Goal: Information Seeking & Learning: Learn about a topic

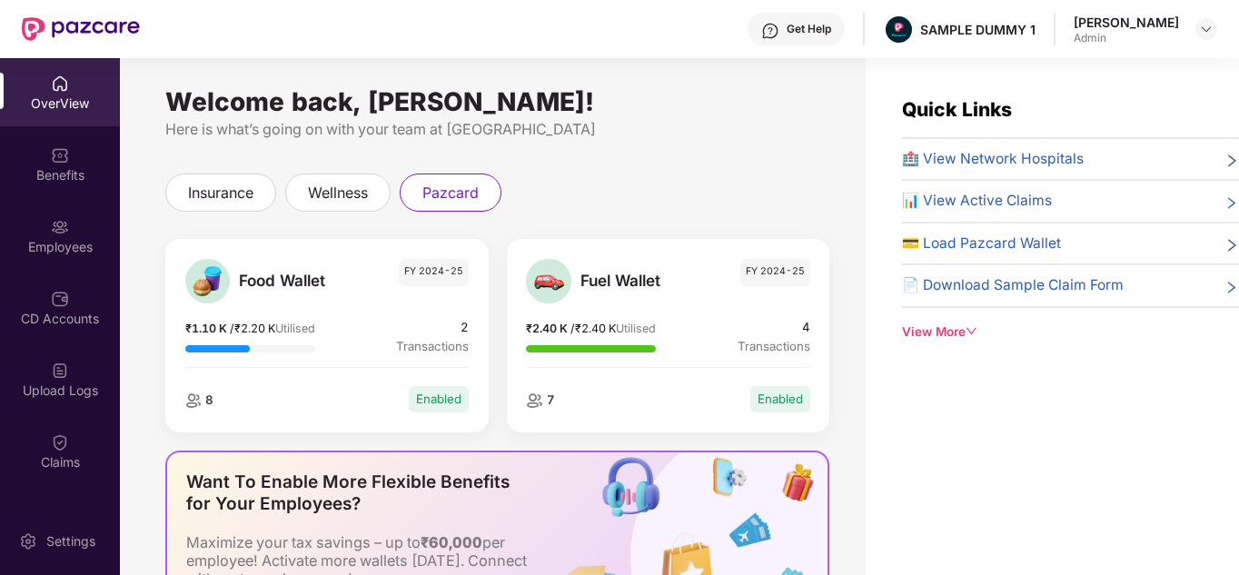
scroll to position [53, 0]
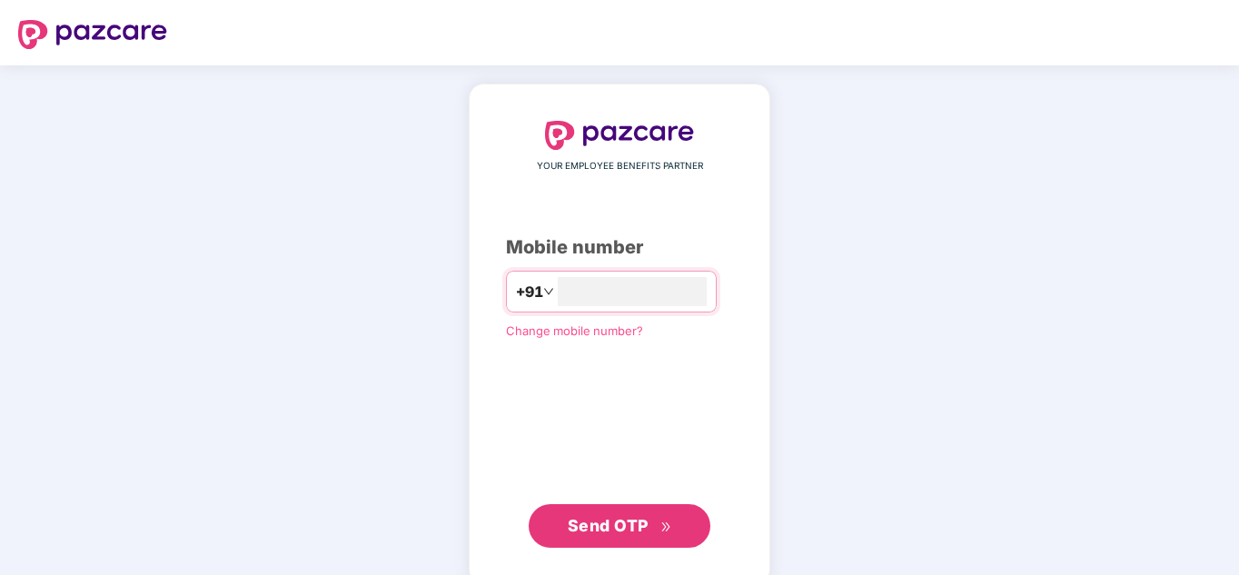
type input "**********"
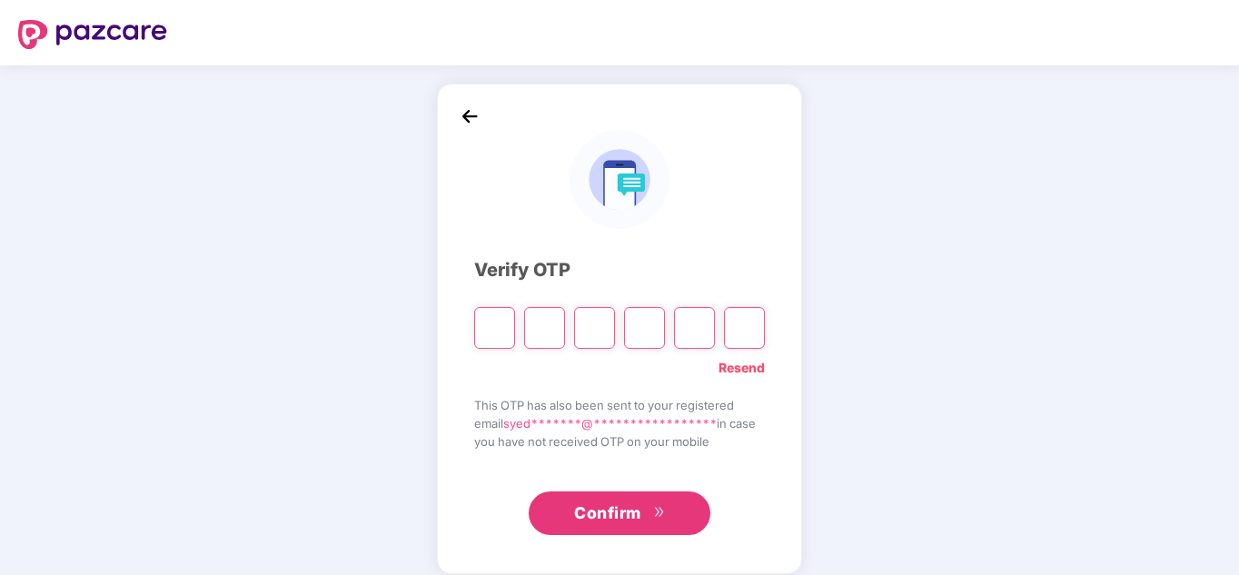
type input "*"
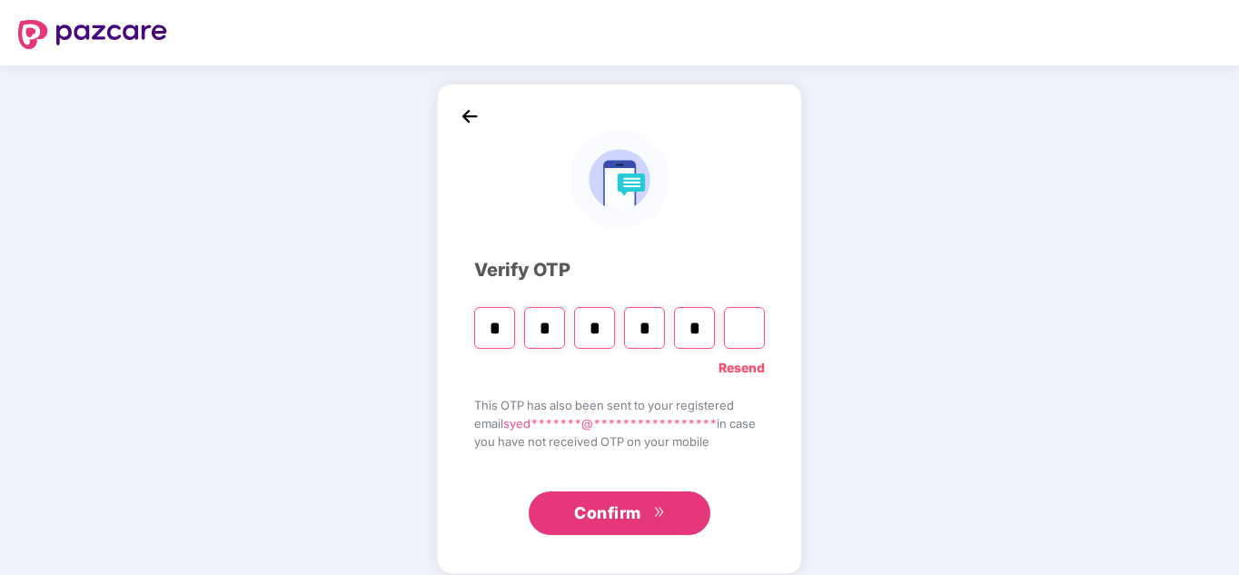
type input "*"
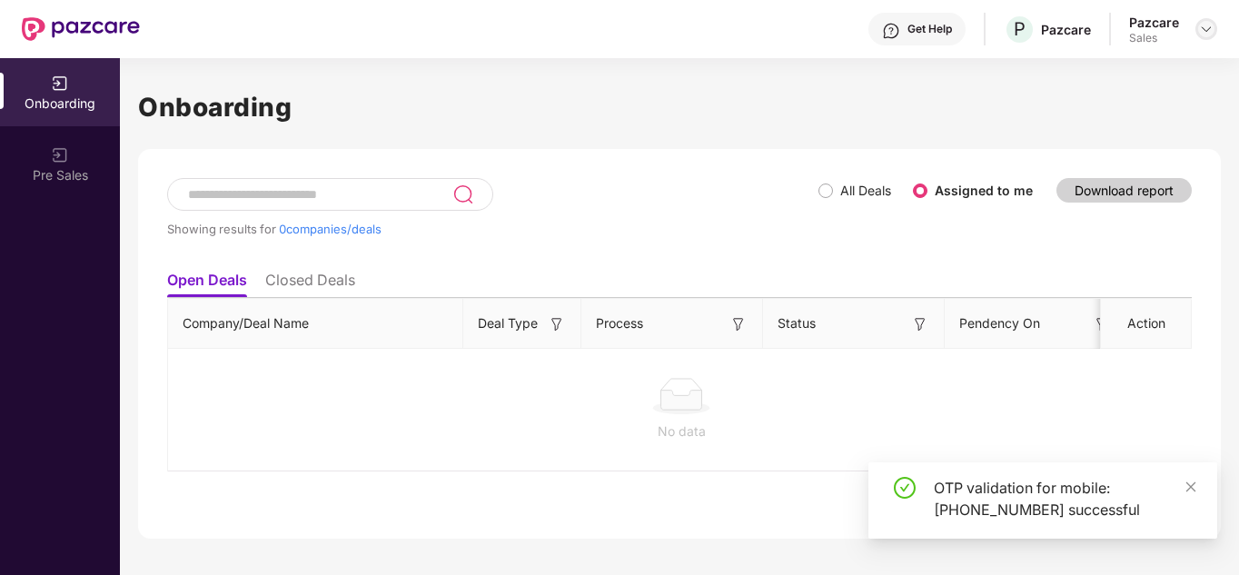
click at [1211, 32] on img at bounding box center [1206, 29] width 15 height 15
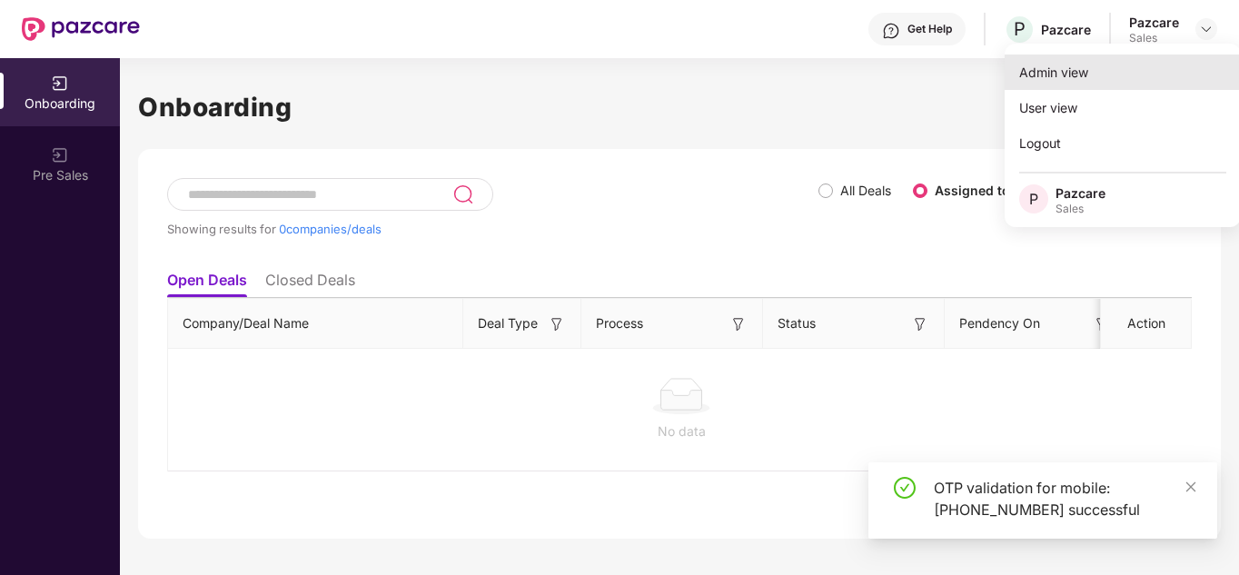
click at [1107, 89] on div "Admin view" at bounding box center [1122, 71] width 236 height 35
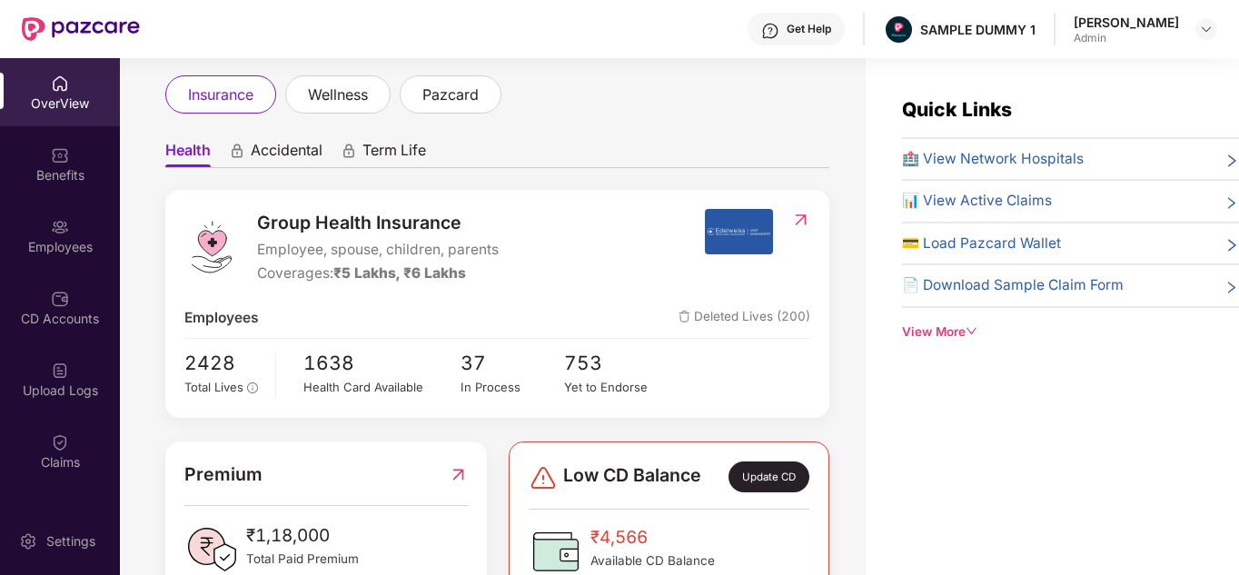
scroll to position [99, 0]
click at [816, 41] on div "Get Help" at bounding box center [795, 29] width 97 height 33
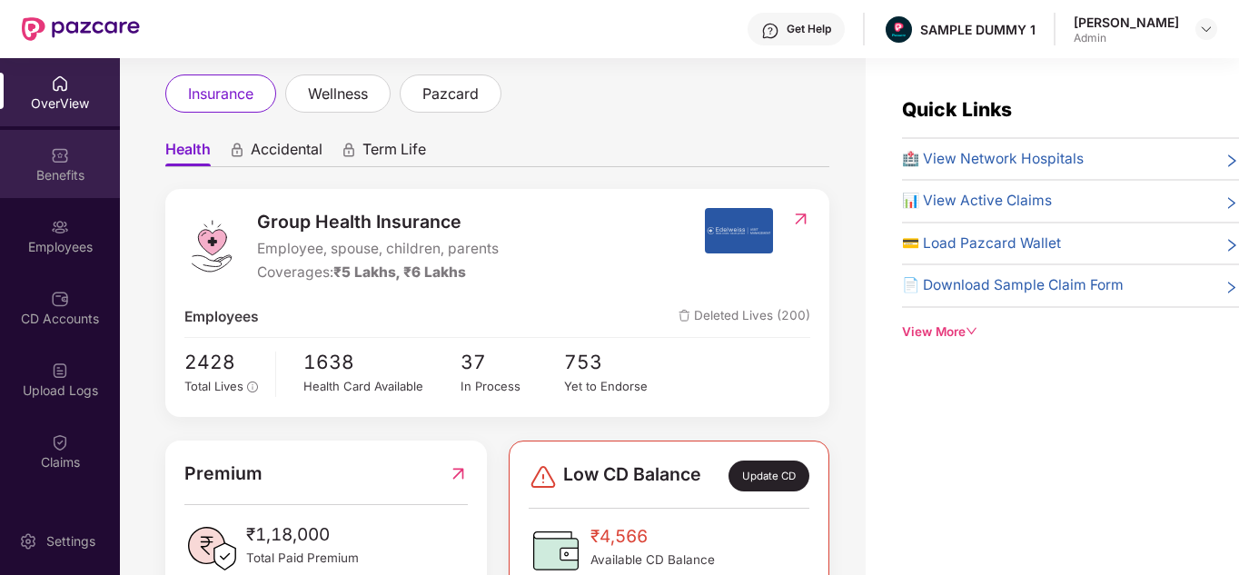
click at [32, 173] on div "Benefits" at bounding box center [60, 175] width 120 height 18
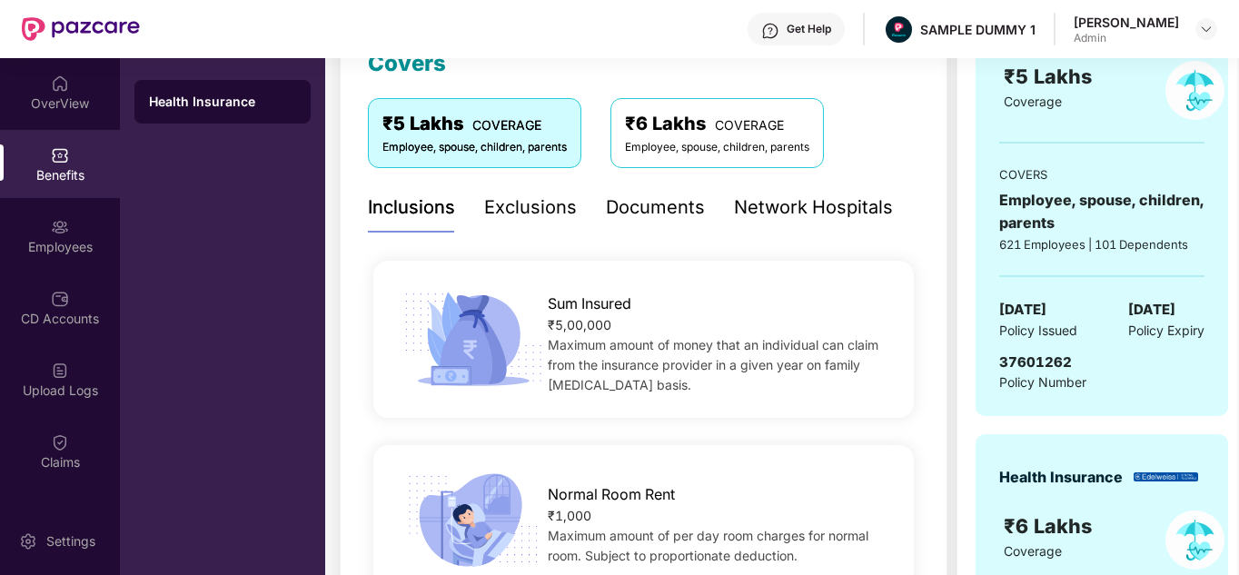
scroll to position [275, 0]
click at [546, 213] on div "Exclusions" at bounding box center [530, 208] width 93 height 28
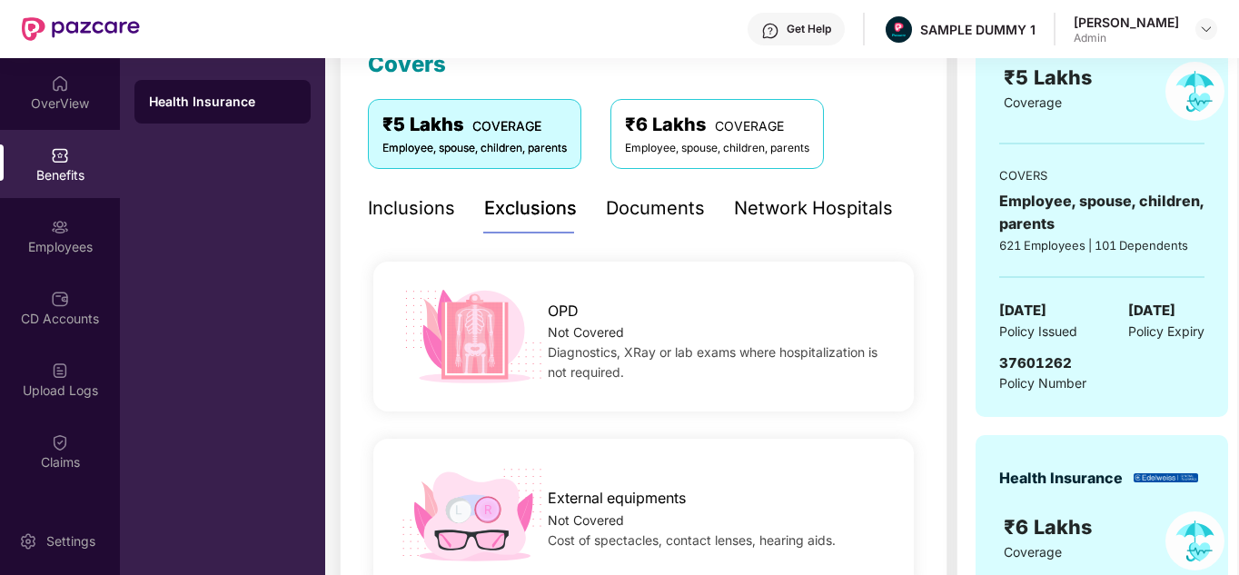
click at [663, 195] on div "Documents" at bounding box center [655, 208] width 99 height 28
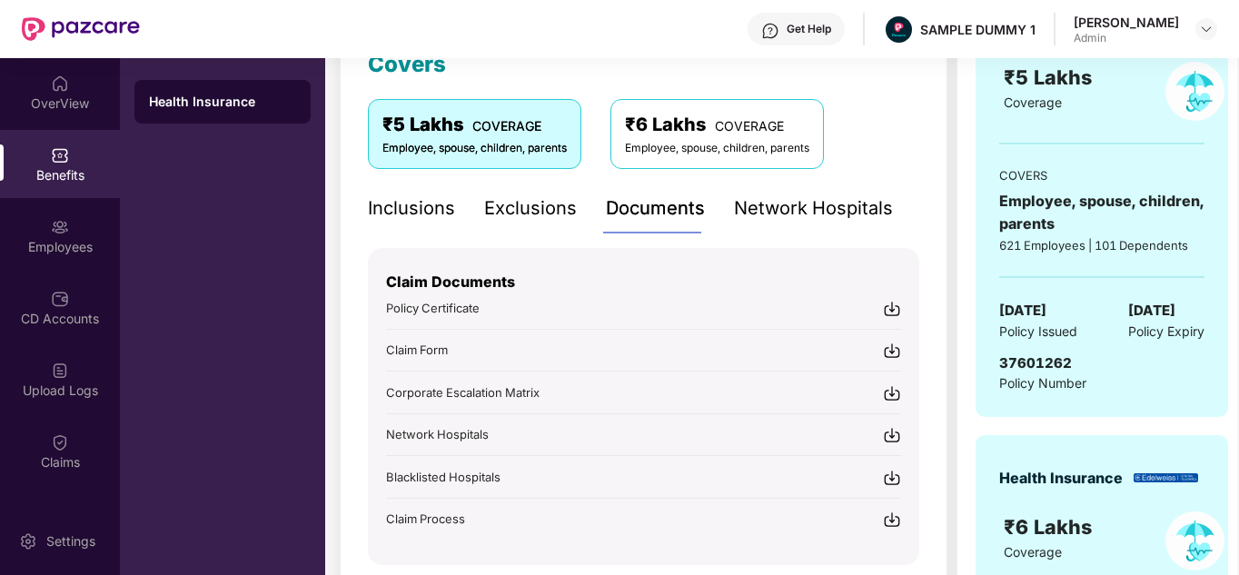
click at [827, 17] on div "Get Help" at bounding box center [795, 29] width 97 height 33
click at [967, 96] on div "₹1,18,000 Paid premium GROUP HEALTH INSURANCE ₹5 Lakhs Coverage COVERS Employee…" at bounding box center [1101, 369] width 291 height 1044
click at [806, 207] on div "Network Hospitals" at bounding box center [813, 208] width 159 height 28
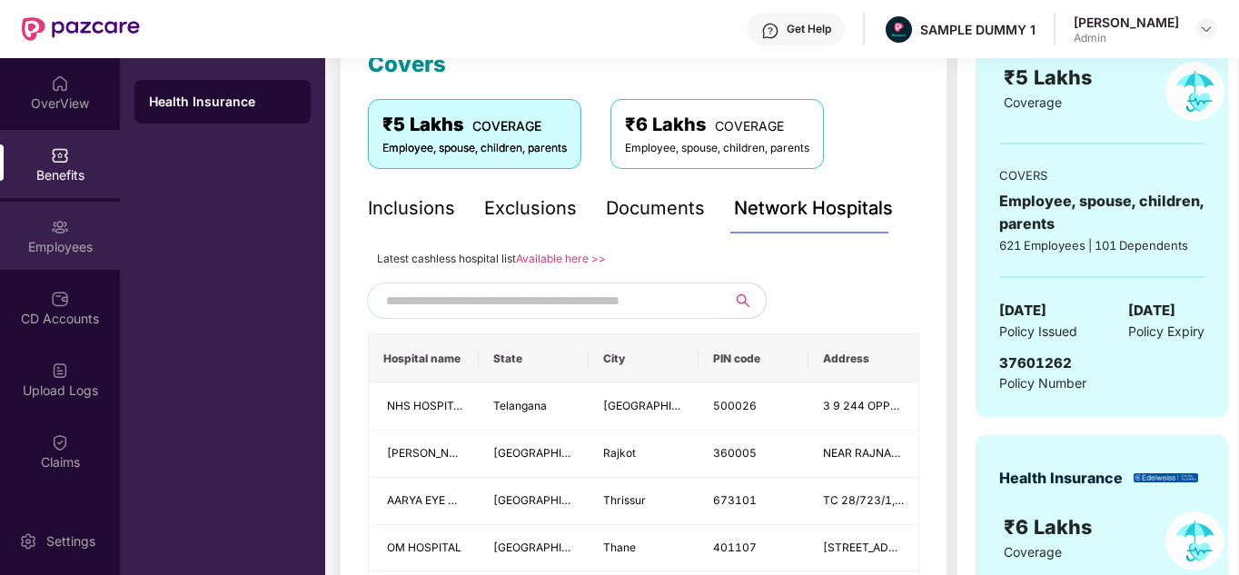
click at [69, 246] on div "Employees" at bounding box center [60, 247] width 120 height 18
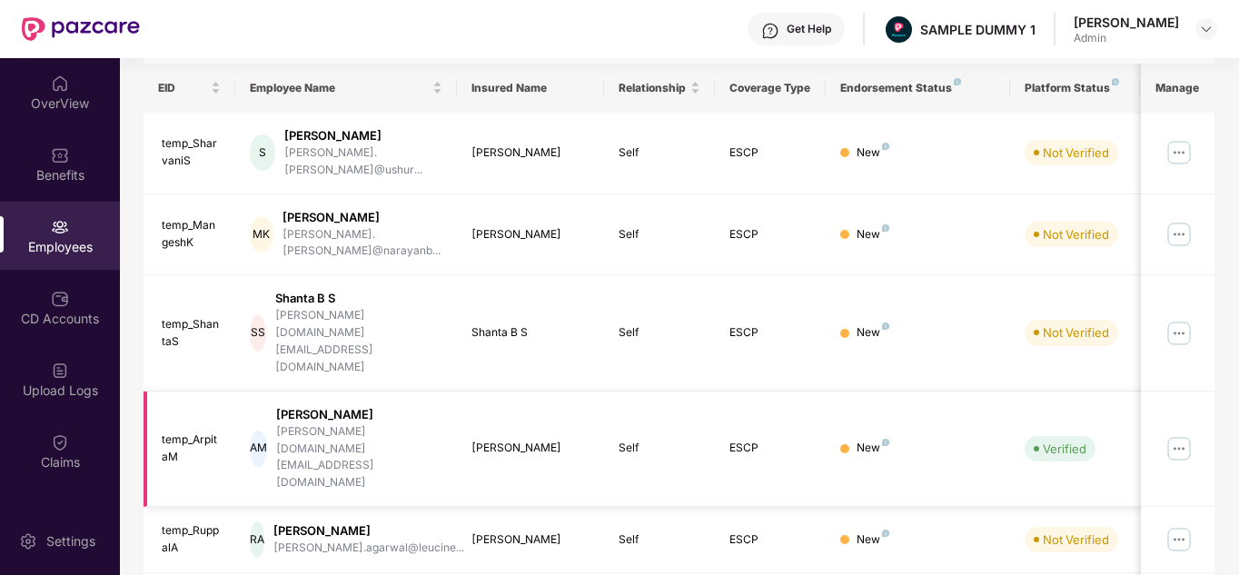
scroll to position [0, 0]
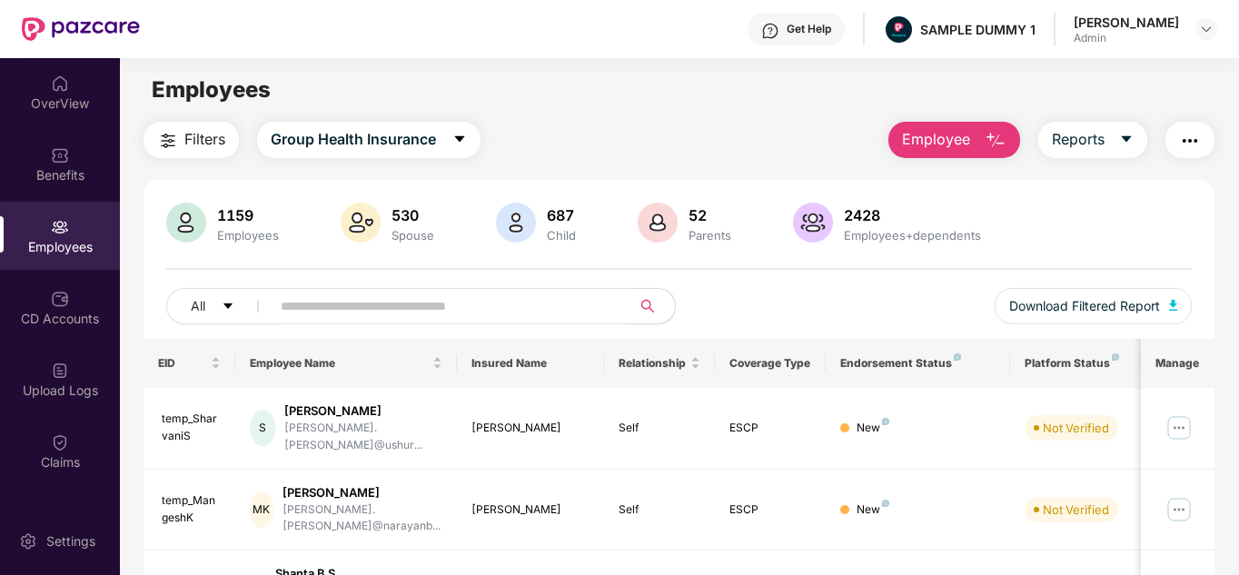
click at [954, 145] on span "Employee" at bounding box center [936, 139] width 68 height 23
click at [1106, 123] on button "Reports" at bounding box center [1092, 140] width 109 height 36
click at [1190, 141] on img "button" at bounding box center [1190, 141] width 22 height 22
click at [780, 114] on main "Employees Filters Group Health Insurance Employee Reports 1159 Employees 530 Sp…" at bounding box center [679, 345] width 1118 height 575
click at [70, 320] on div "CD Accounts" at bounding box center [60, 319] width 120 height 18
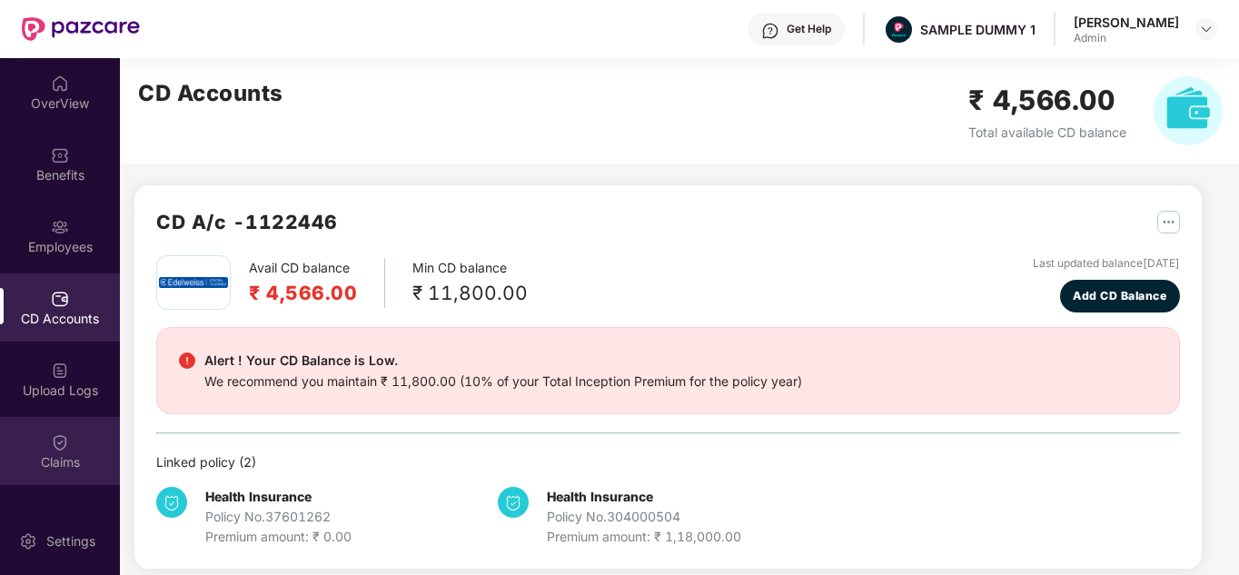
click at [31, 439] on div "Claims" at bounding box center [60, 451] width 120 height 68
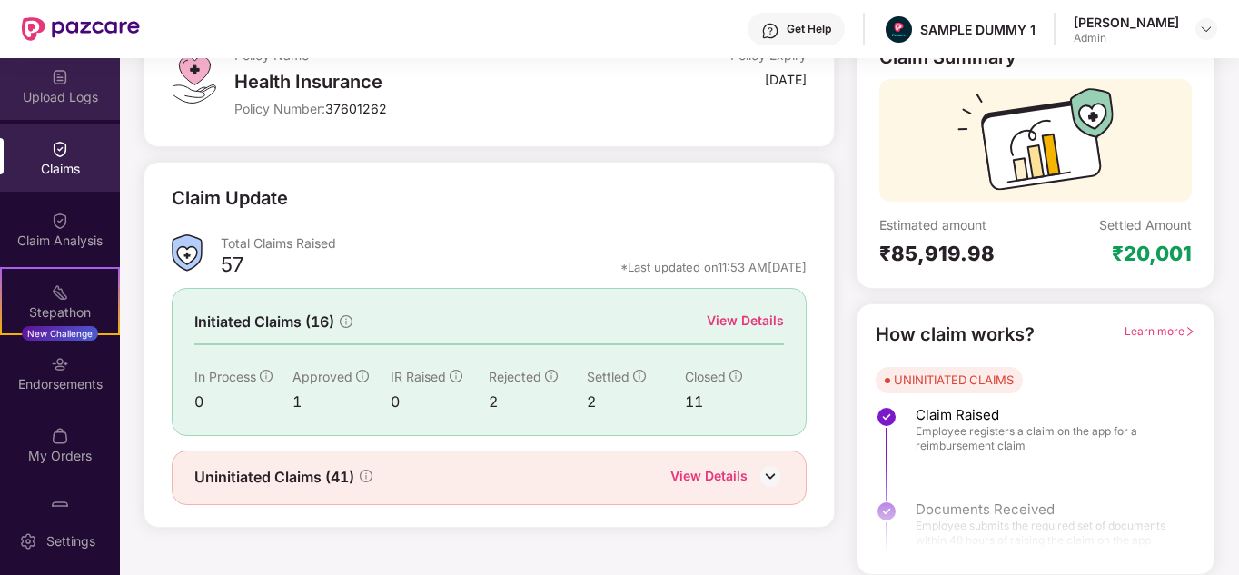
scroll to position [293, 0]
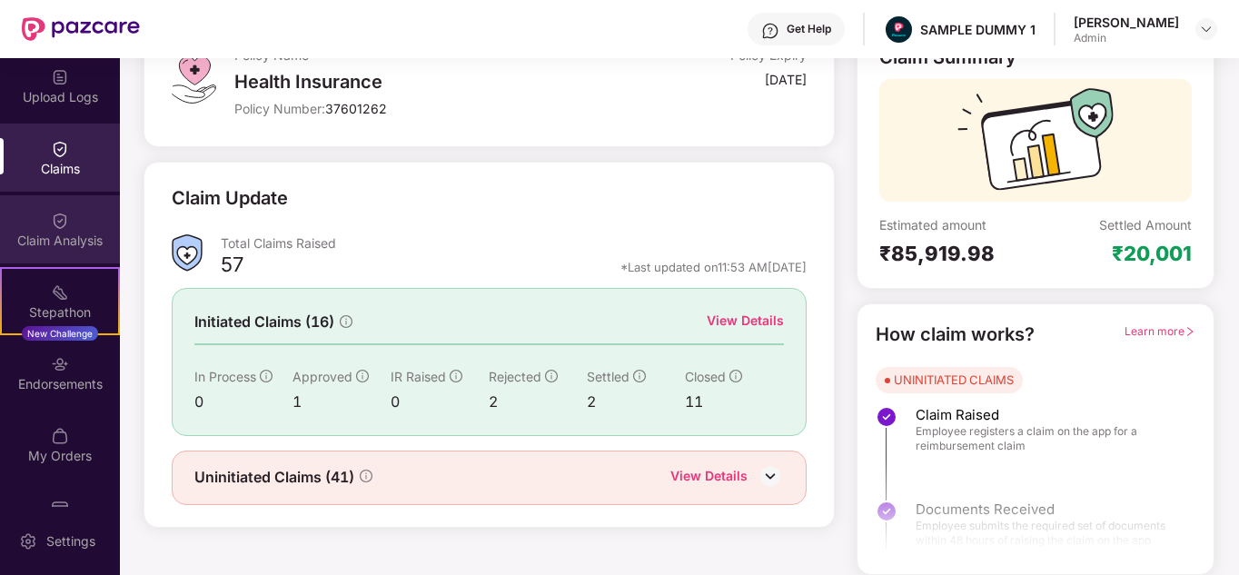
click at [41, 254] on div "Claim Analysis" at bounding box center [60, 229] width 120 height 68
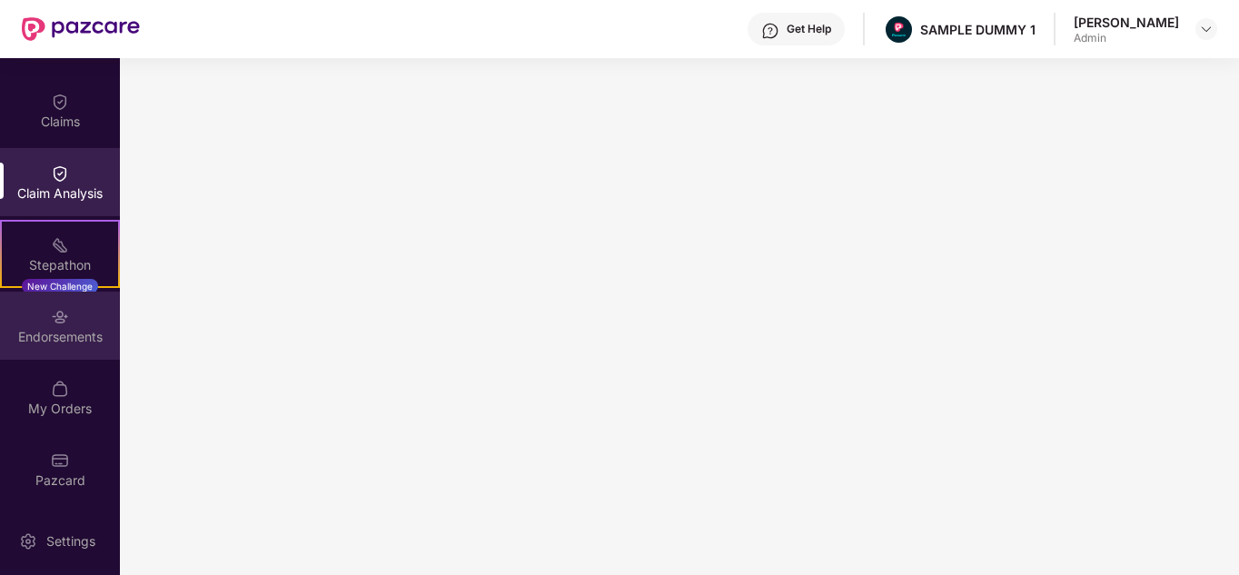
scroll to position [340, 0]
click at [71, 347] on div "Endorsements" at bounding box center [60, 326] width 120 height 68
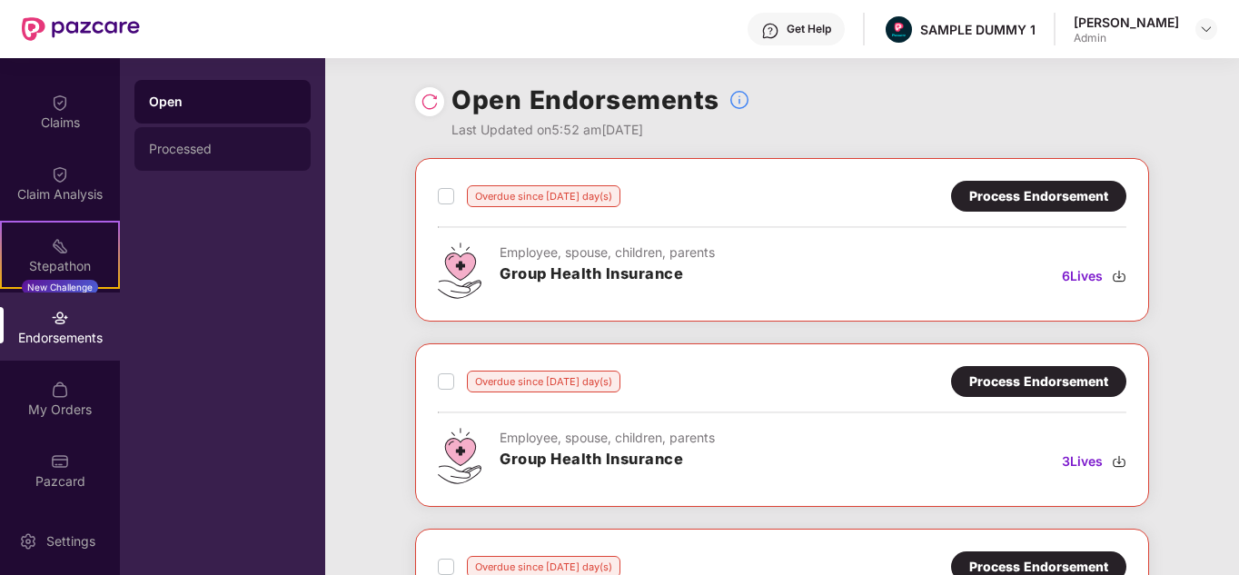
click at [245, 151] on div "Processed" at bounding box center [222, 149] width 147 height 15
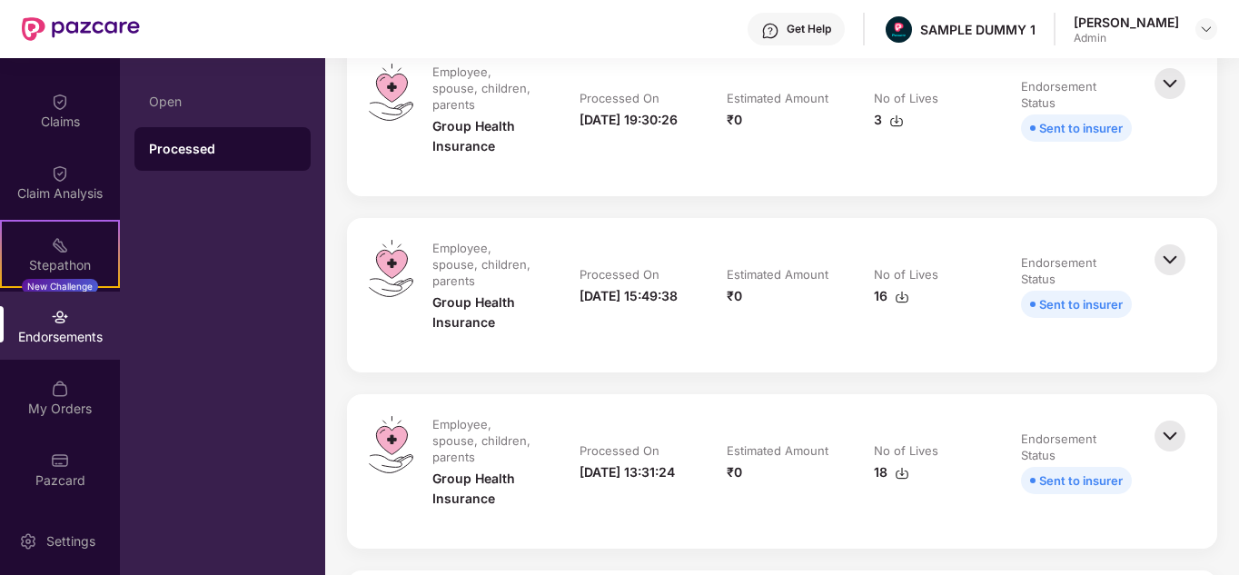
scroll to position [604, 0]
